Goal: Task Accomplishment & Management: Use online tool/utility

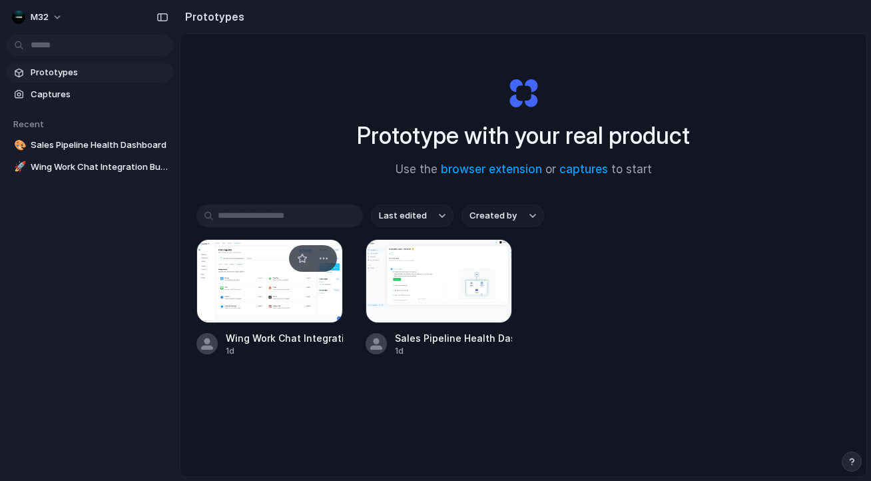
click at [242, 278] on div at bounding box center [270, 281] width 147 height 84
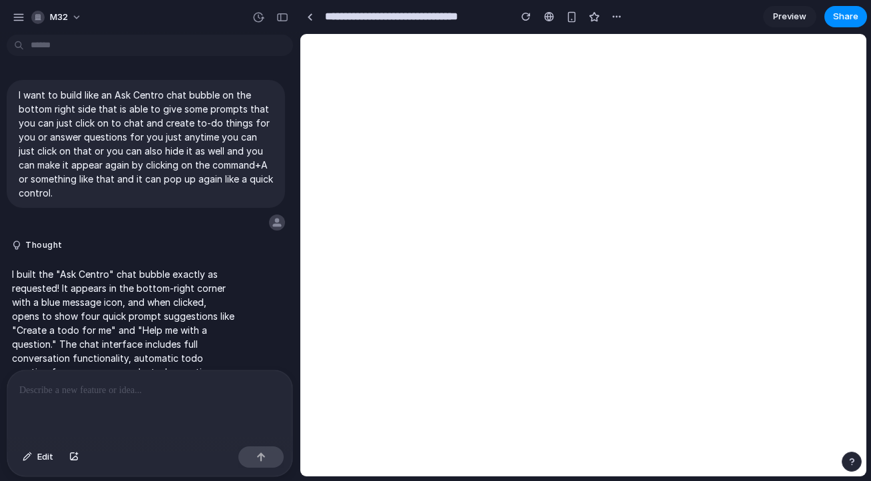
scroll to position [1170, 0]
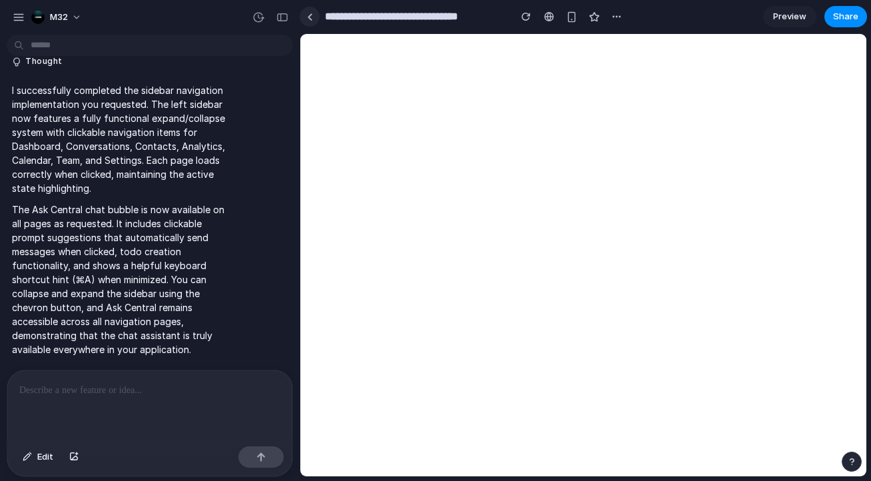
click at [308, 16] on div at bounding box center [310, 16] width 6 height 7
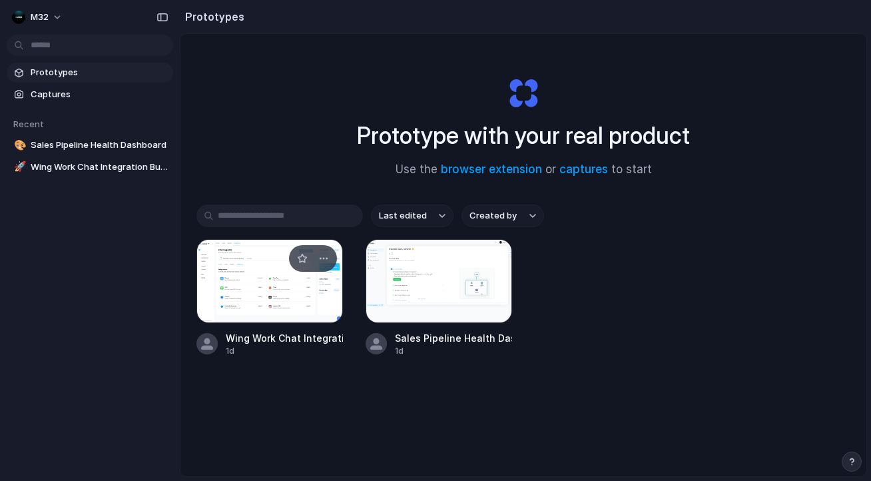
click at [267, 278] on div at bounding box center [270, 281] width 147 height 84
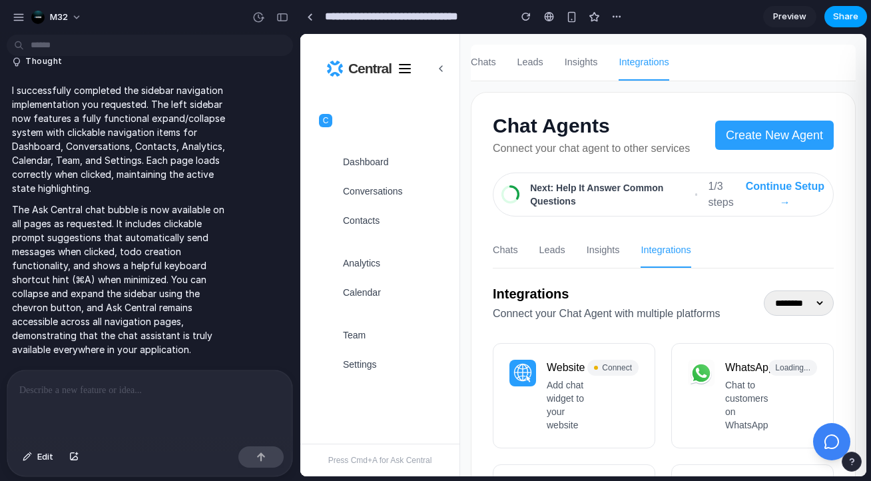
click at [831, 15] on button "Share" at bounding box center [846, 16] width 43 height 21
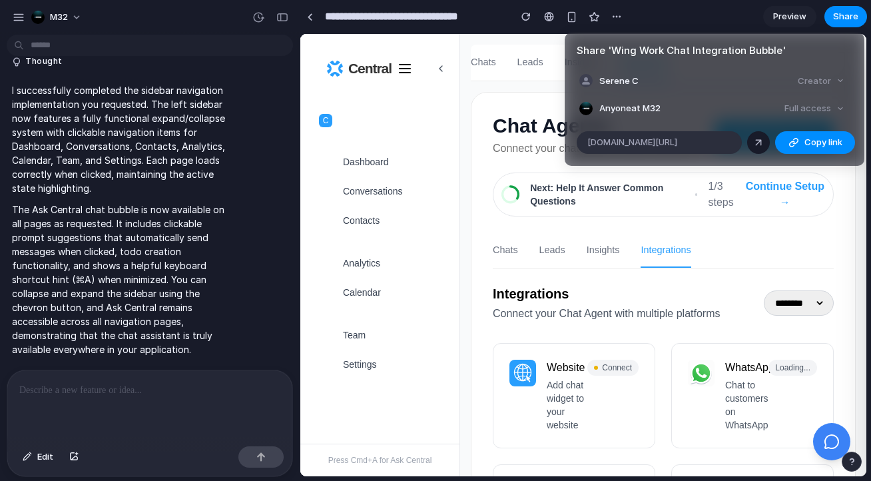
click at [755, 143] on div at bounding box center [759, 143] width 12 height 12
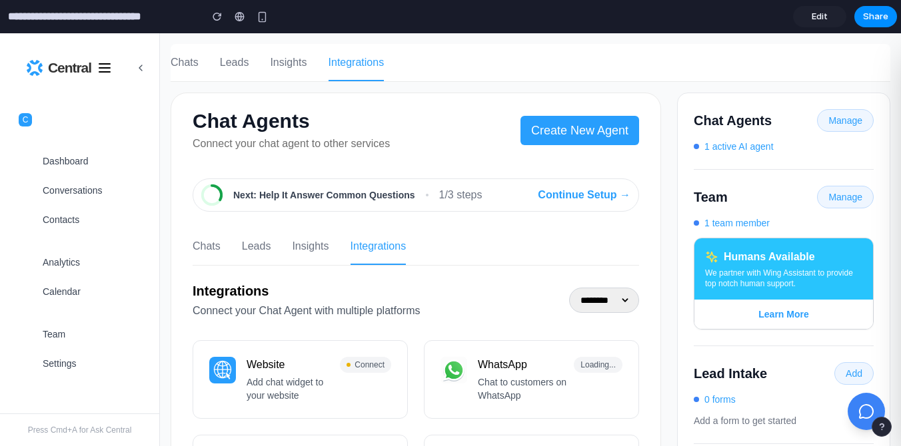
click at [149, 67] on div "Central" at bounding box center [79, 67] width 159 height 69
click at [139, 71] on icon at bounding box center [140, 68] width 11 height 11
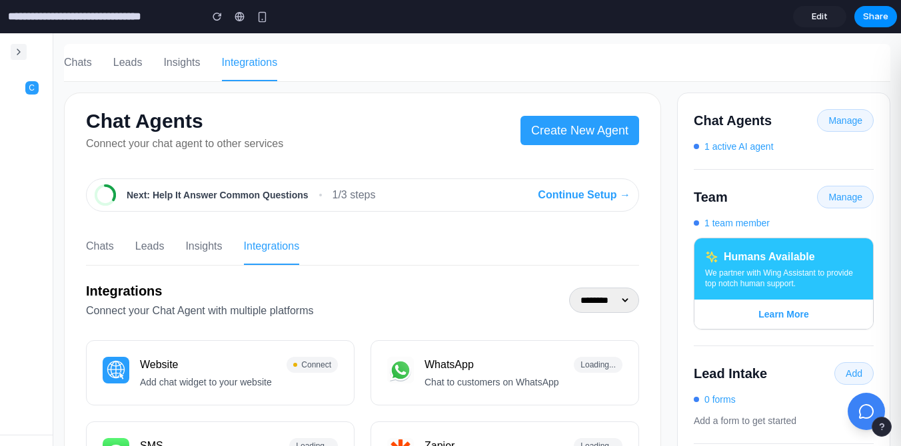
click at [847, 414] on p "Add a form to get started" at bounding box center [784, 420] width 180 height 13
click at [852, 414] on button at bounding box center [866, 411] width 39 height 39
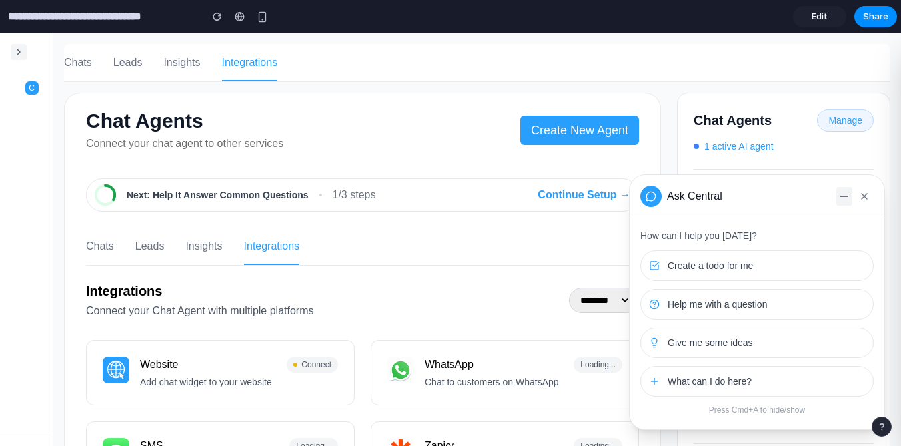
click at [839, 197] on button at bounding box center [844, 196] width 16 height 19
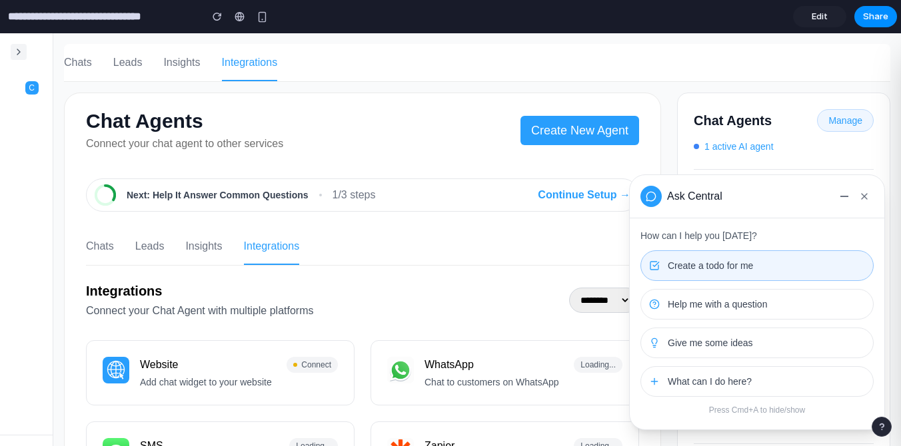
click at [763, 257] on button "Create a todo for me" at bounding box center [756, 265] width 233 height 31
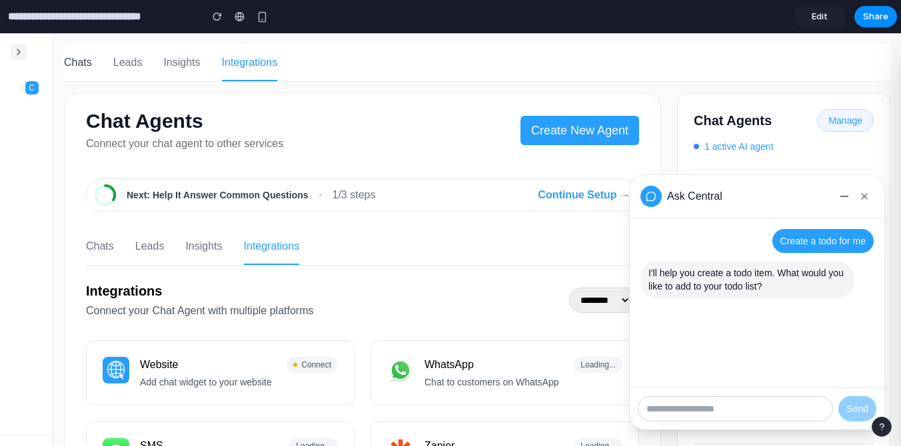
click at [88, 65] on span "Chats" at bounding box center [78, 63] width 28 height 16
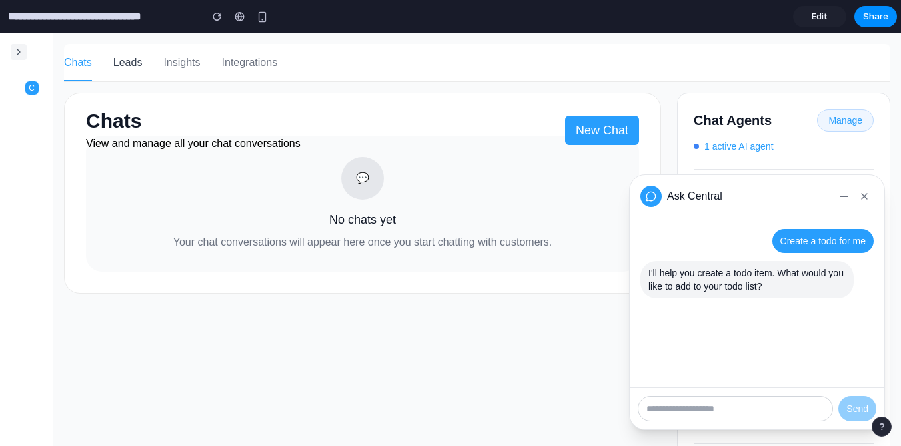
click at [138, 60] on span "Leads" at bounding box center [127, 63] width 29 height 16
click at [11, 52] on button at bounding box center [19, 52] width 16 height 16
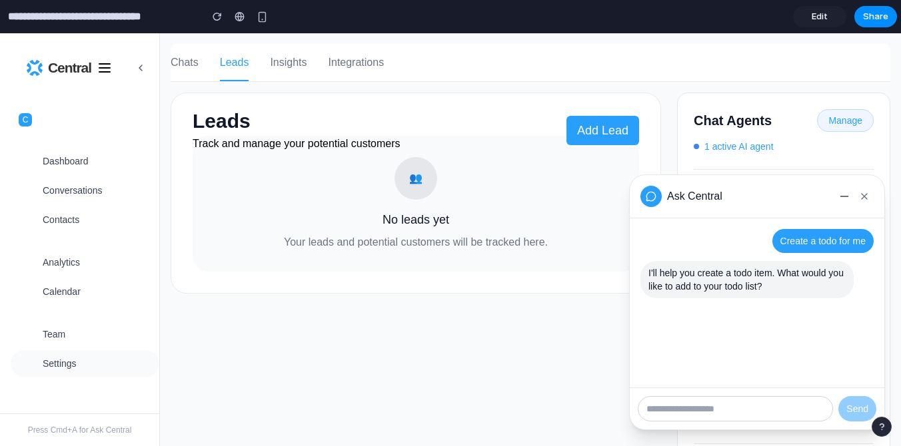
click at [71, 368] on span "Settings" at bounding box center [60, 363] width 34 height 13
select select "**********"
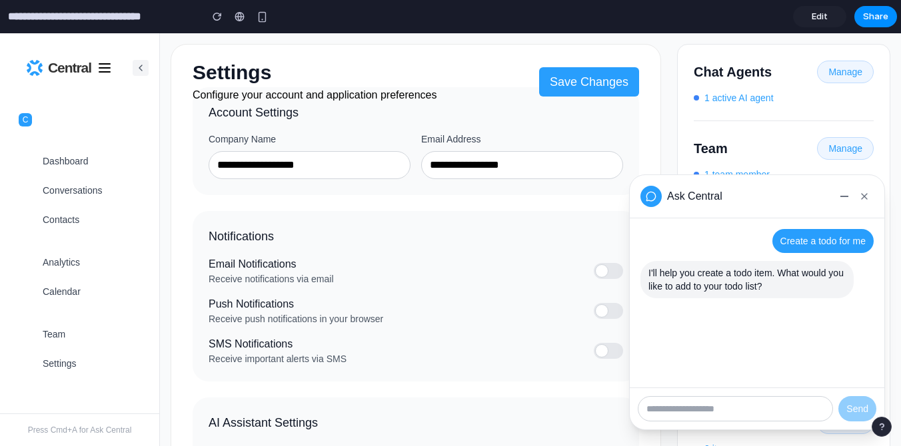
click at [140, 65] on icon at bounding box center [140, 68] width 11 height 11
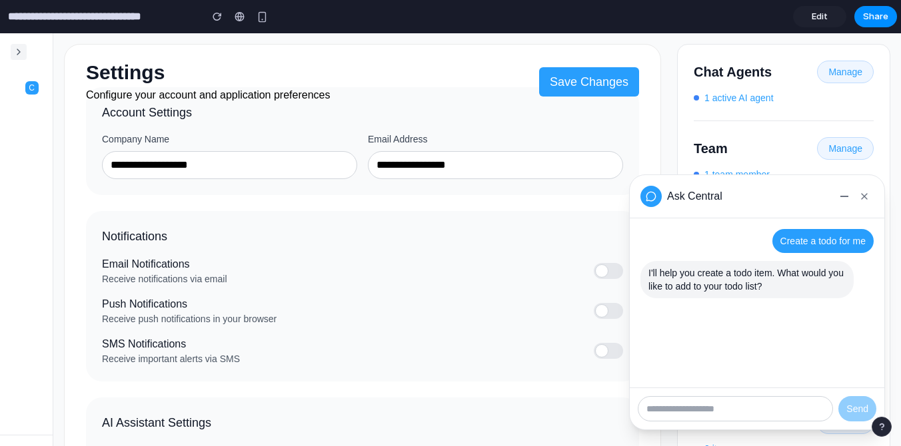
click at [22, 55] on icon at bounding box center [18, 52] width 11 height 11
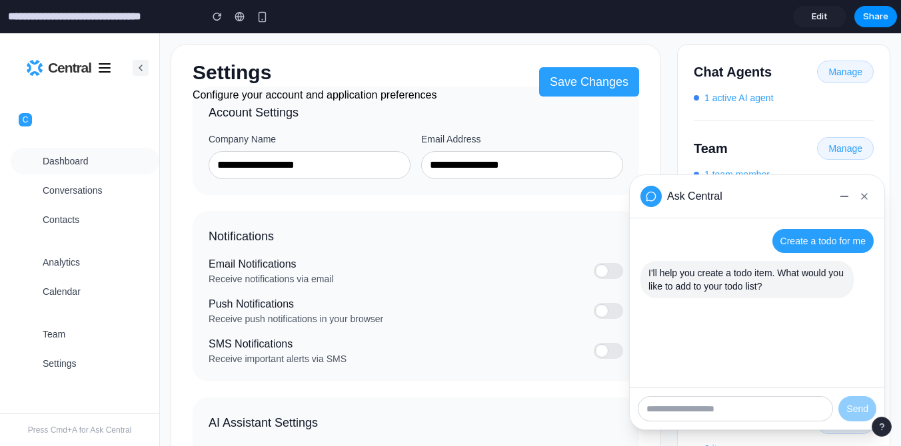
click at [84, 168] on button "Dashboard" at bounding box center [85, 161] width 149 height 27
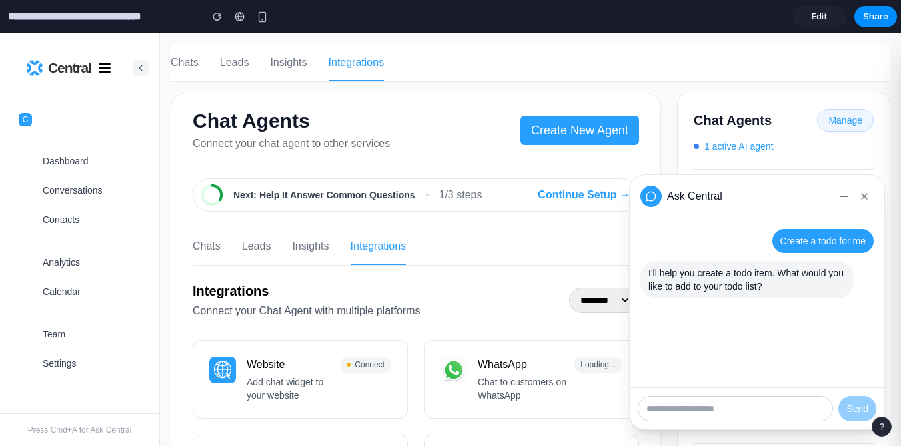
click at [141, 63] on icon at bounding box center [140, 68] width 11 height 11
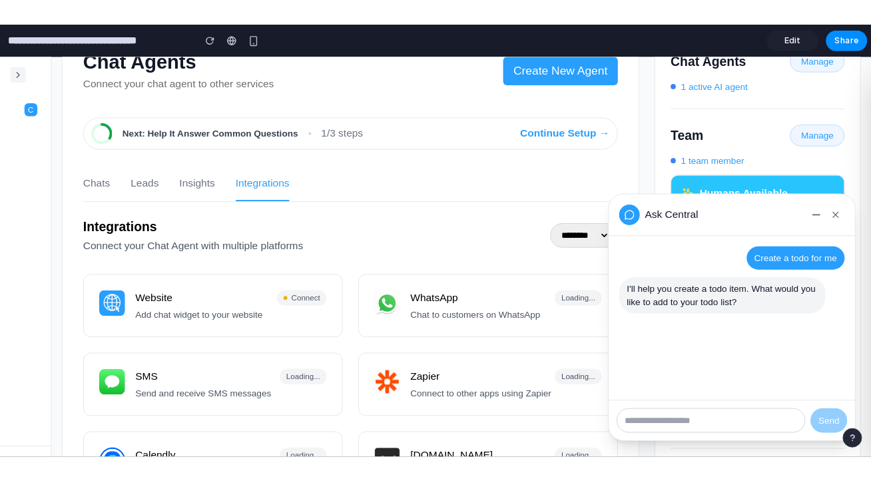
scroll to position [65, 0]
